Goal: Information Seeking & Learning: Learn about a topic

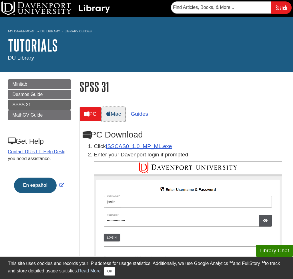
click at [120, 115] on link "Mac" at bounding box center [114, 114] width 24 height 14
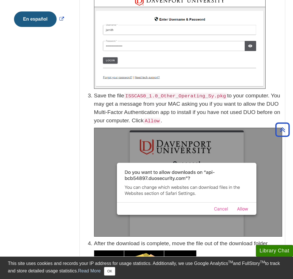
scroll to position [166, 0]
click at [184, 96] on code "ISSCAS0_1.0_Other_Operating_Sy.pkg" at bounding box center [175, 96] width 103 height 7
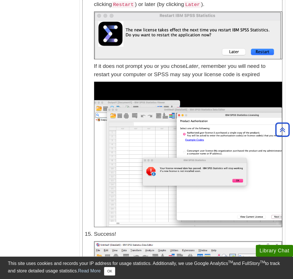
scroll to position [2129, 0]
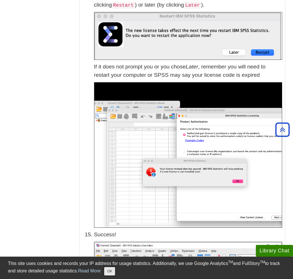
click at [113, 271] on button "OK" at bounding box center [109, 270] width 11 height 9
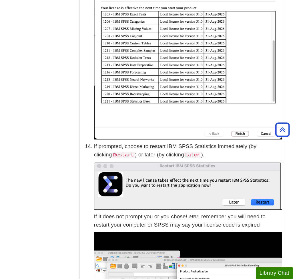
scroll to position [1986, 0]
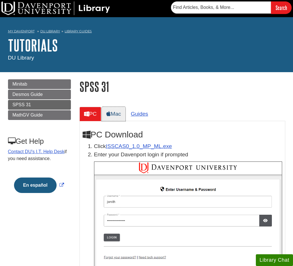
click at [122, 115] on link "Mac" at bounding box center [114, 114] width 24 height 14
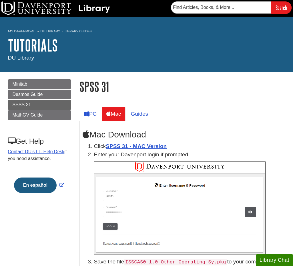
click at [33, 106] on link "SPSS 31" at bounding box center [39, 105] width 63 height 10
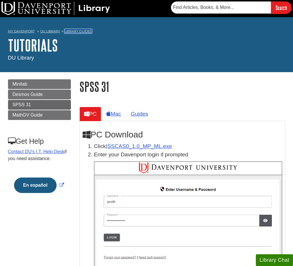
click at [84, 33] on link "Library Guides" at bounding box center [78, 31] width 27 height 4
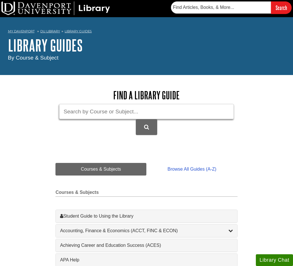
click at [93, 112] on input "Guide Search Terms" at bounding box center [146, 111] width 175 height 15
type input "data 625"
click at [136, 119] on button "DU Library Guides Search" at bounding box center [146, 127] width 21 height 16
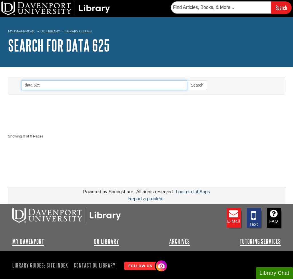
click at [47, 86] on input "data 625" at bounding box center [104, 85] width 166 height 10
click at [187, 80] on button "Search" at bounding box center [197, 85] width 20 height 10
click at [35, 85] on input "data 432" at bounding box center [104, 85] width 166 height 10
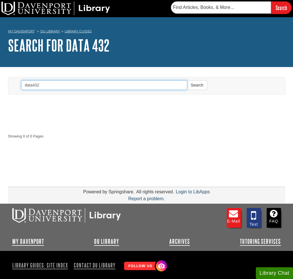
type input "data432"
click at [187, 80] on button "Search" at bounding box center [197, 85] width 20 height 10
